Goal: Browse casually

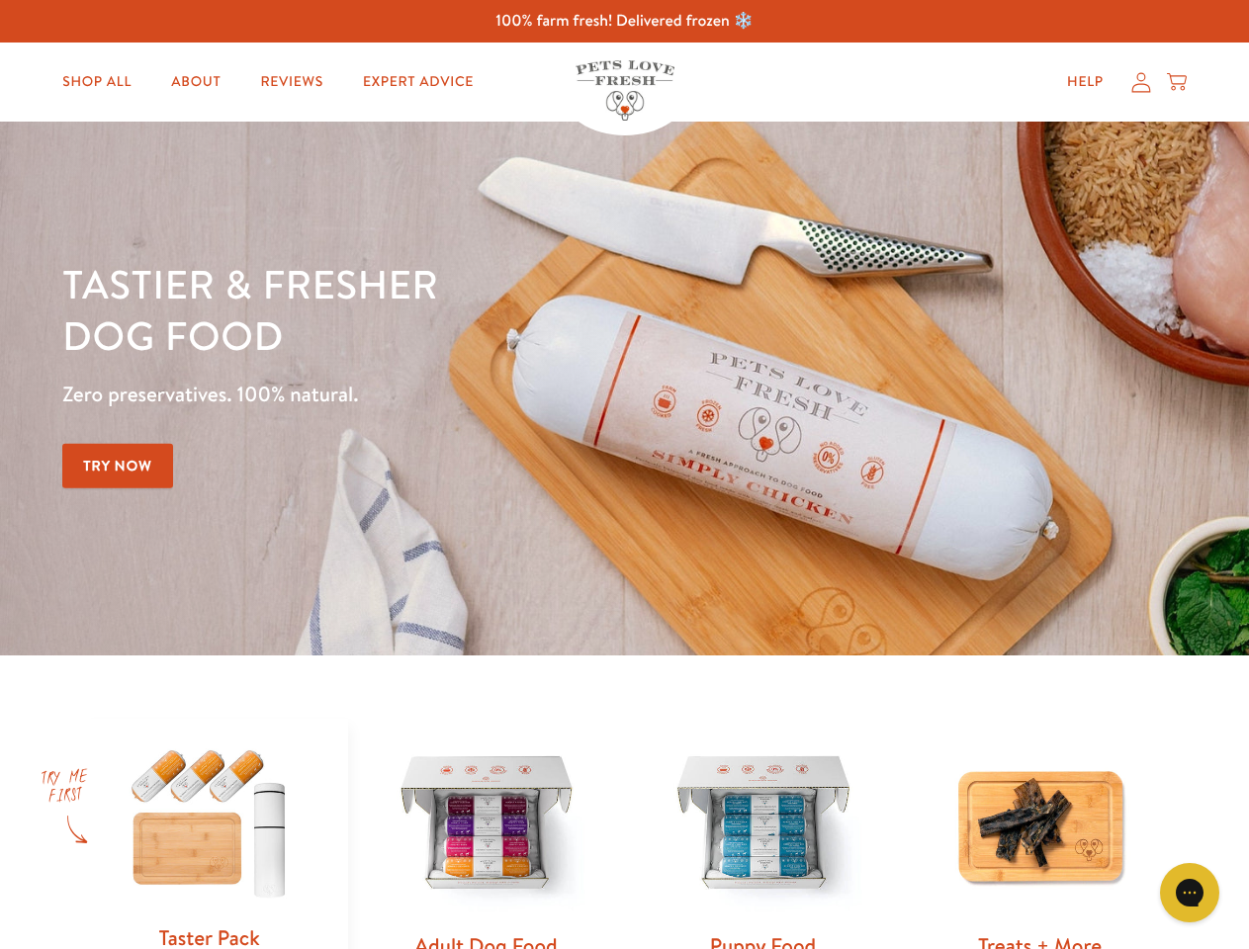
click at [624, 475] on div "Tastier & fresher dog food Zero preservatives. 100% natural. Try Now" at bounding box center [437, 388] width 750 height 261
click at [1190, 893] on icon "Gorgias live chat" at bounding box center [1189, 892] width 19 height 19
